Goal: Find contact information: Find contact information

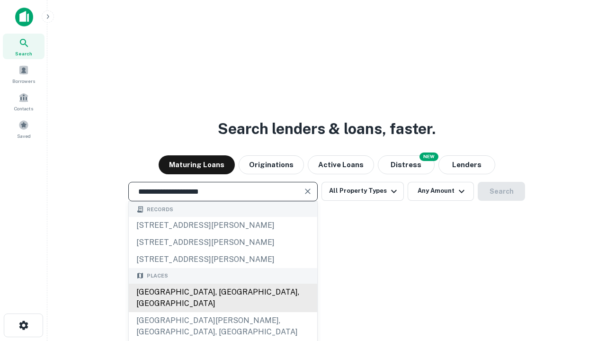
click at [222, 312] on div "Santa Monica, CA, USA" at bounding box center [223, 298] width 188 height 28
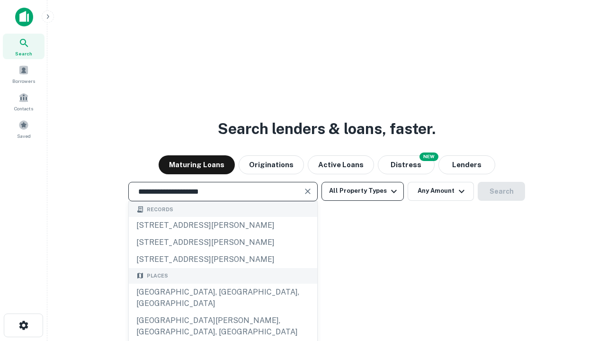
type input "**********"
click at [363, 191] on button "All Property Types" at bounding box center [362, 191] width 82 height 19
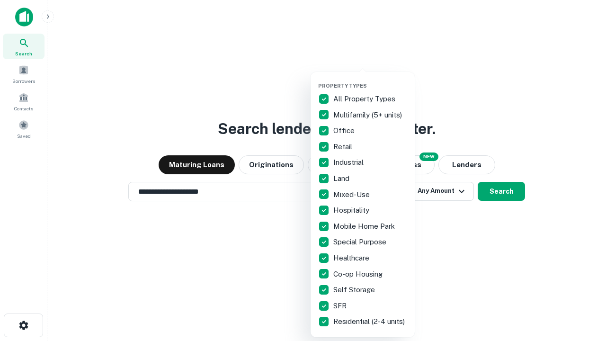
click at [370, 80] on button "button" at bounding box center [370, 80] width 104 height 0
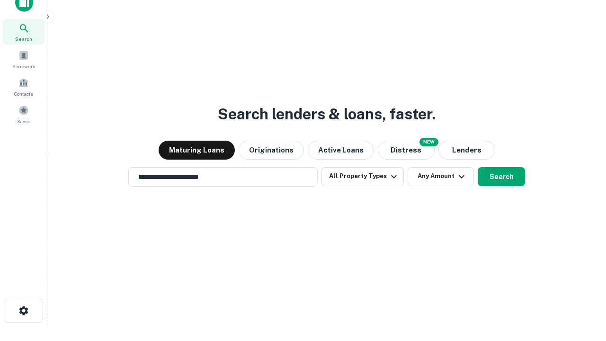
scroll to position [6, 114]
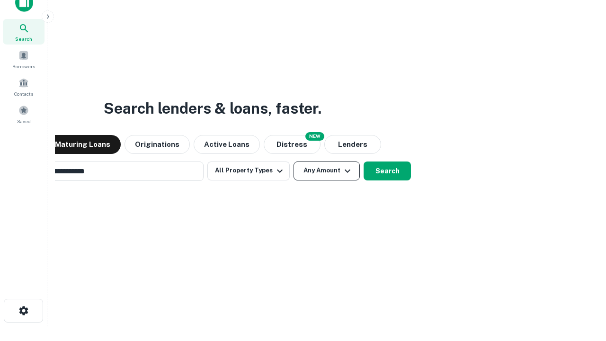
click at [293, 161] on button "Any Amount" at bounding box center [326, 170] width 66 height 19
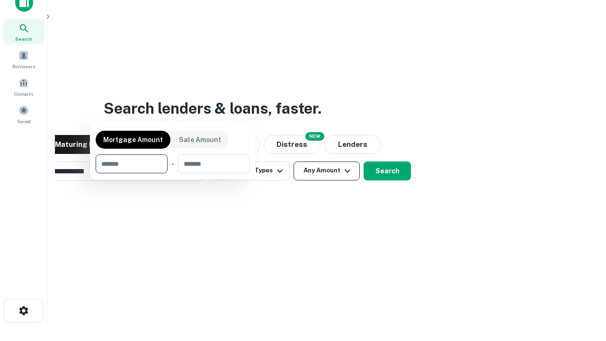
scroll to position [68, 268]
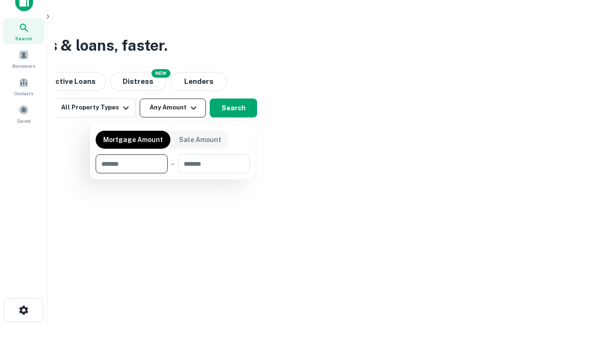
type input "*******"
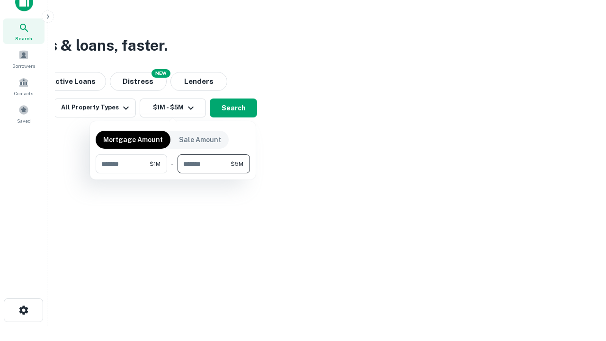
type input "*******"
click at [173, 173] on button "button" at bounding box center [173, 173] width 154 height 0
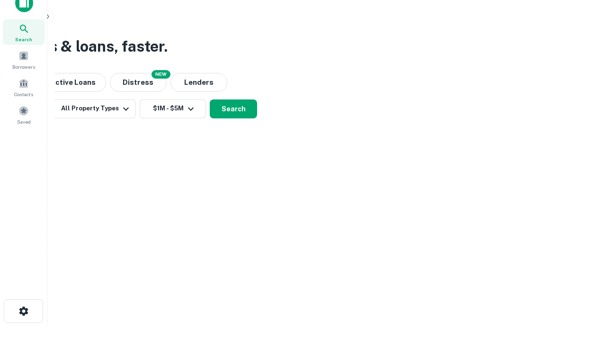
scroll to position [6, 175]
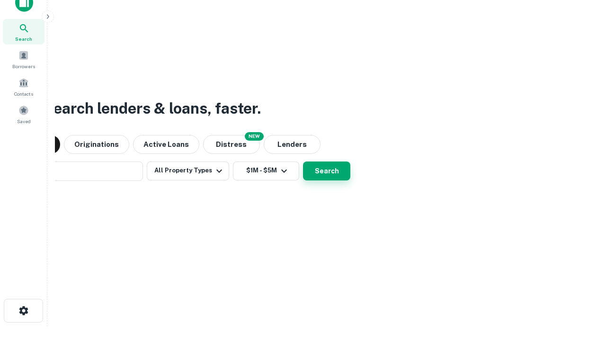
click at [303, 161] on button "Search" at bounding box center [326, 170] width 47 height 19
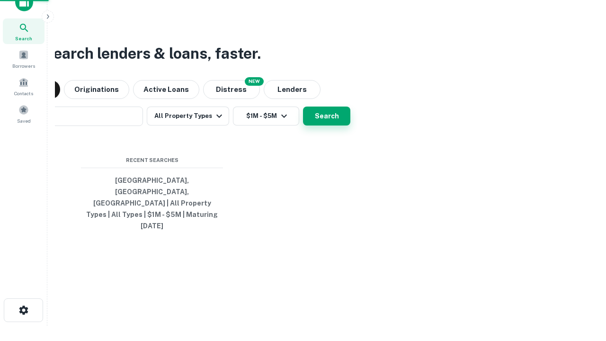
scroll to position [25, 268]
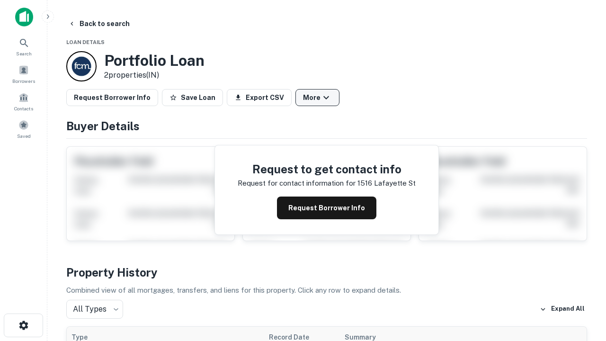
click at [317, 98] on button "More" at bounding box center [317, 97] width 44 height 17
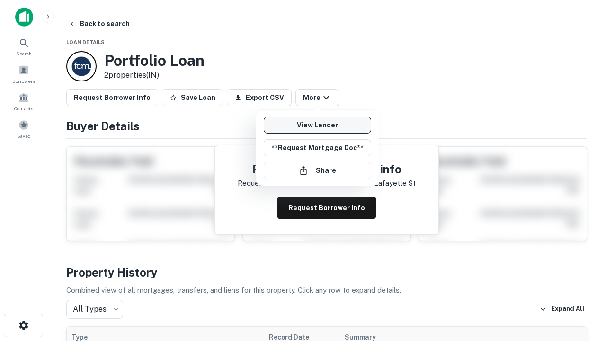
click at [317, 125] on link "View Lender" at bounding box center [317, 124] width 107 height 17
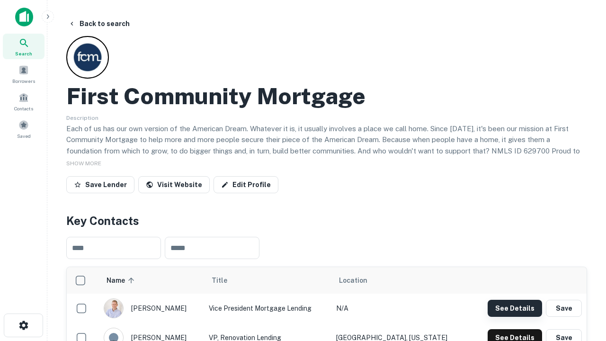
click at [515, 308] on button "See Details" at bounding box center [515, 308] width 54 height 17
click at [23, 325] on icon "button" at bounding box center [23, 325] width 11 height 11
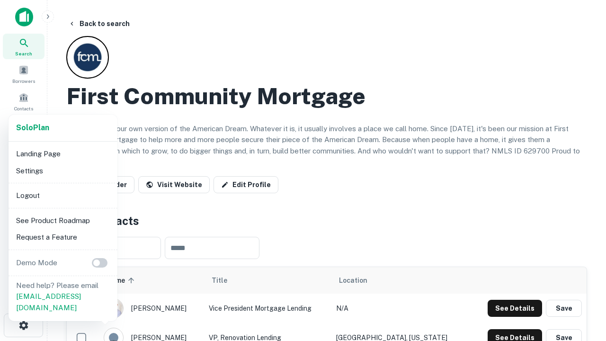
click at [62, 195] on li "Logout" at bounding box center [62, 195] width 101 height 17
